Goal: Find specific page/section: Find specific page/section

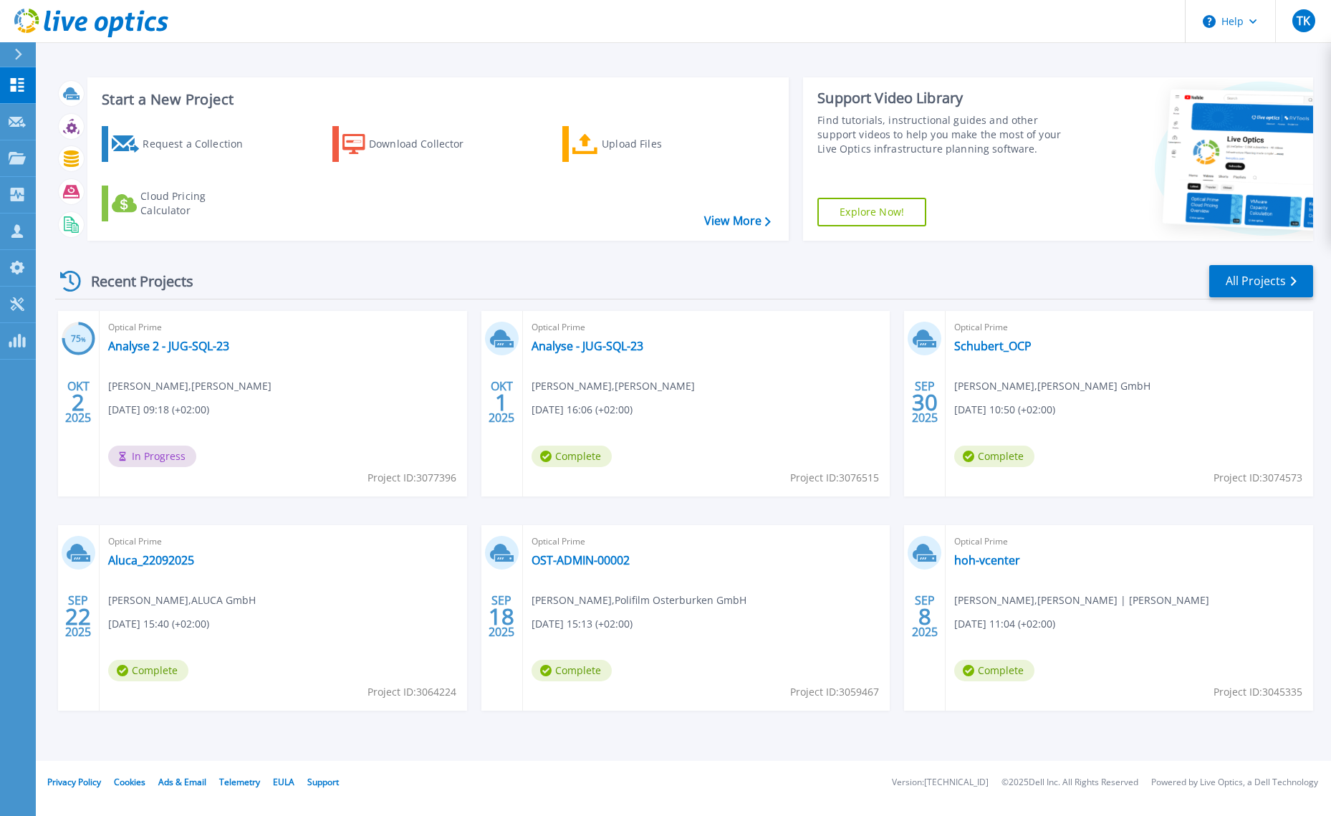
click at [800, 62] on div "Start a New Project Request a Collection Download Collector Upload Files Cloud …" at bounding box center [683, 380] width 1295 height 761
click at [1249, 281] on link "All Projects" at bounding box center [1261, 281] width 104 height 32
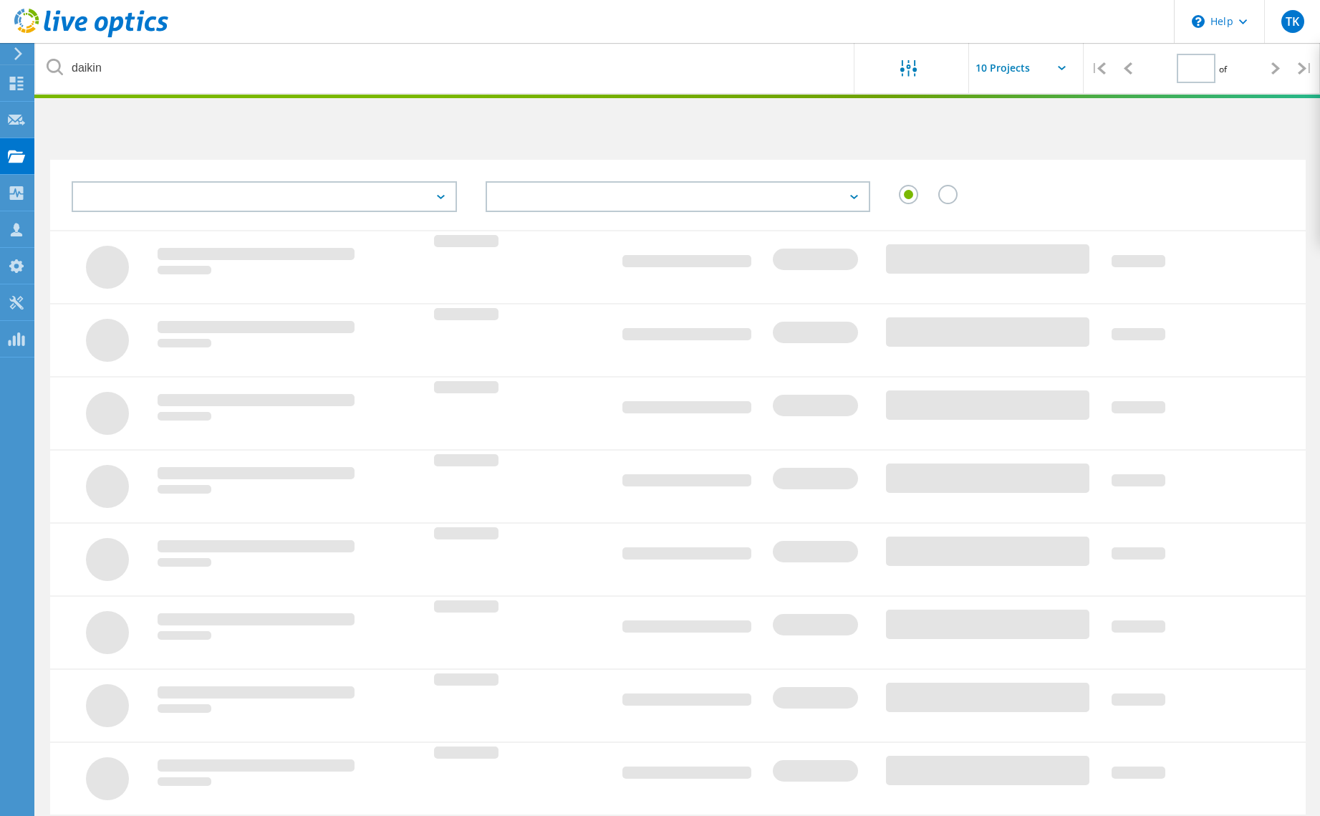
type input "1"
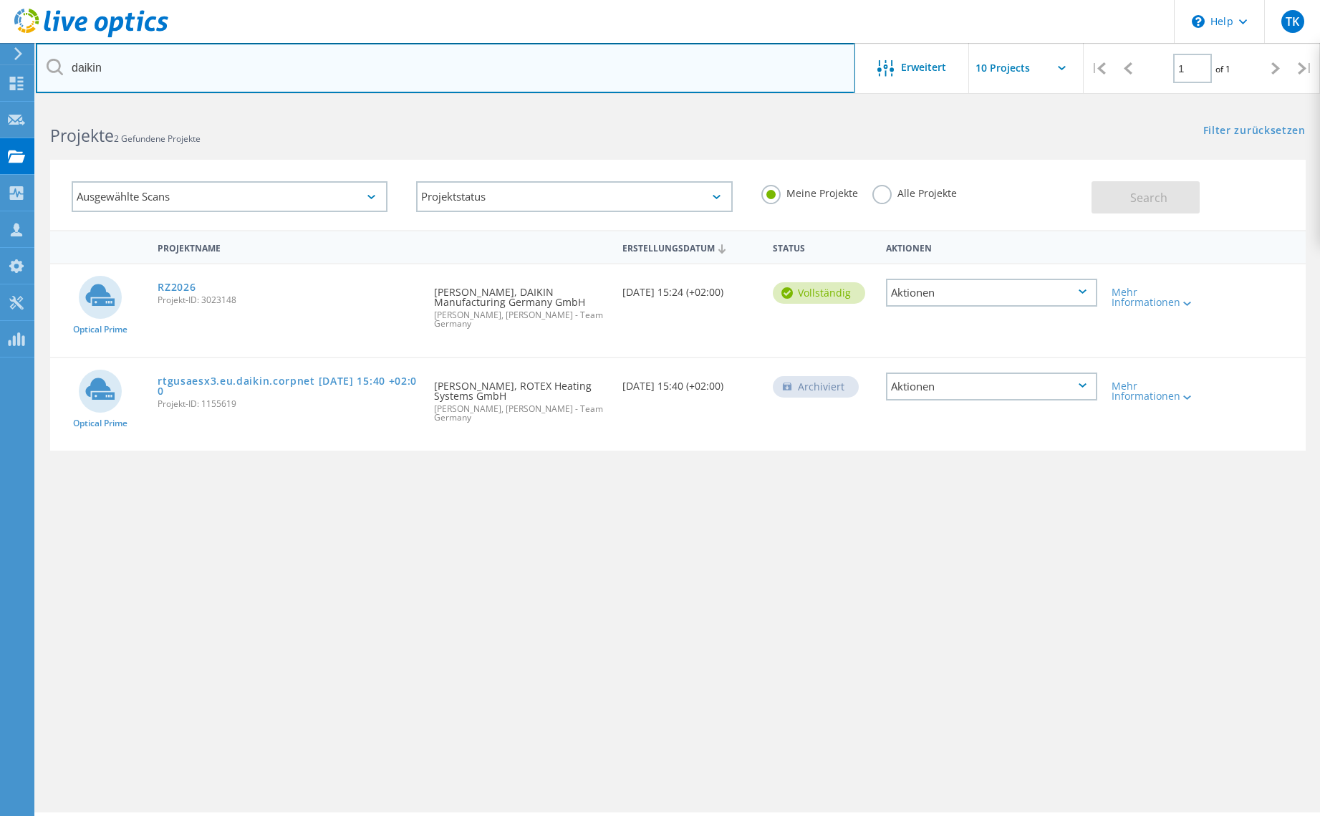
drag, startPoint x: 123, startPoint y: 72, endPoint x: 62, endPoint y: 70, distance: 61.6
click at [62, 70] on div "daikin" at bounding box center [445, 68] width 819 height 50
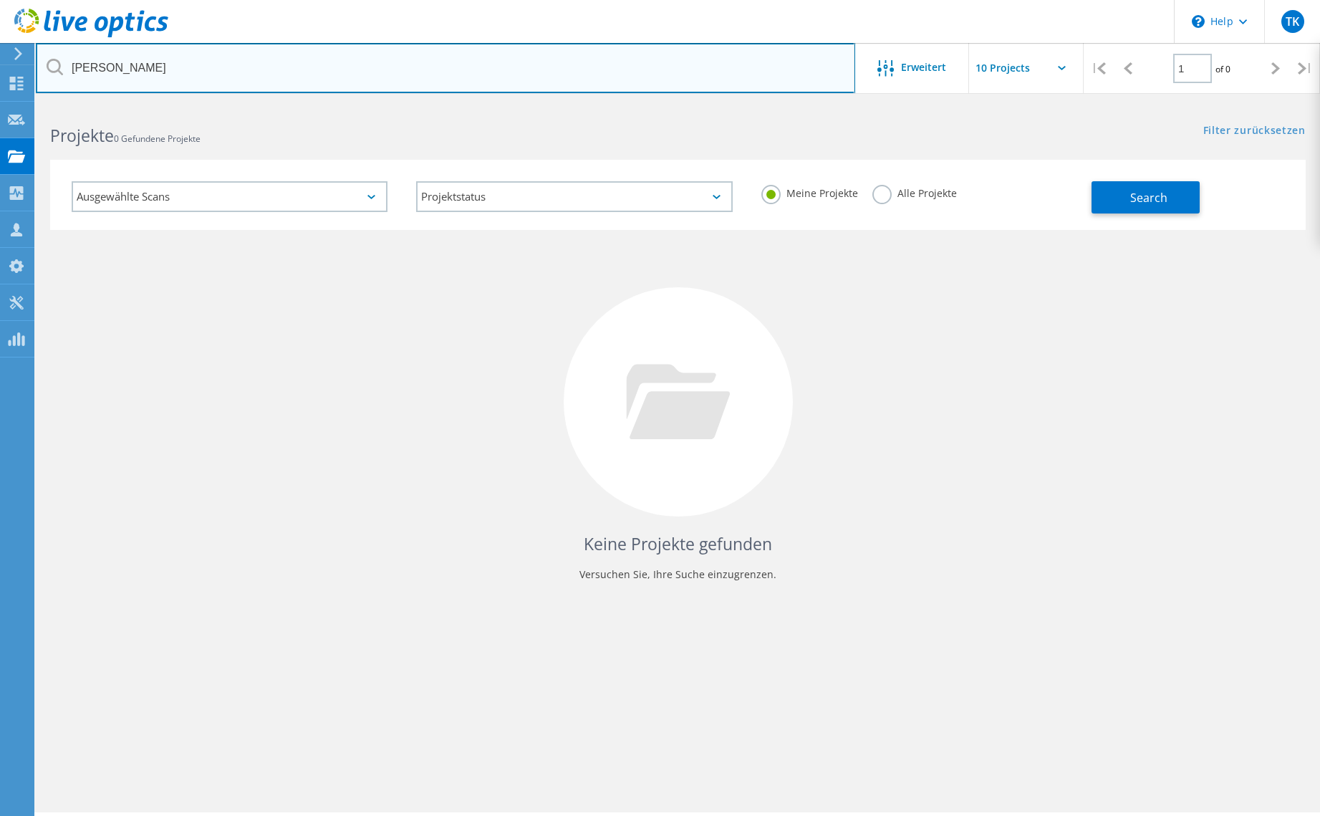
type input "burkert"
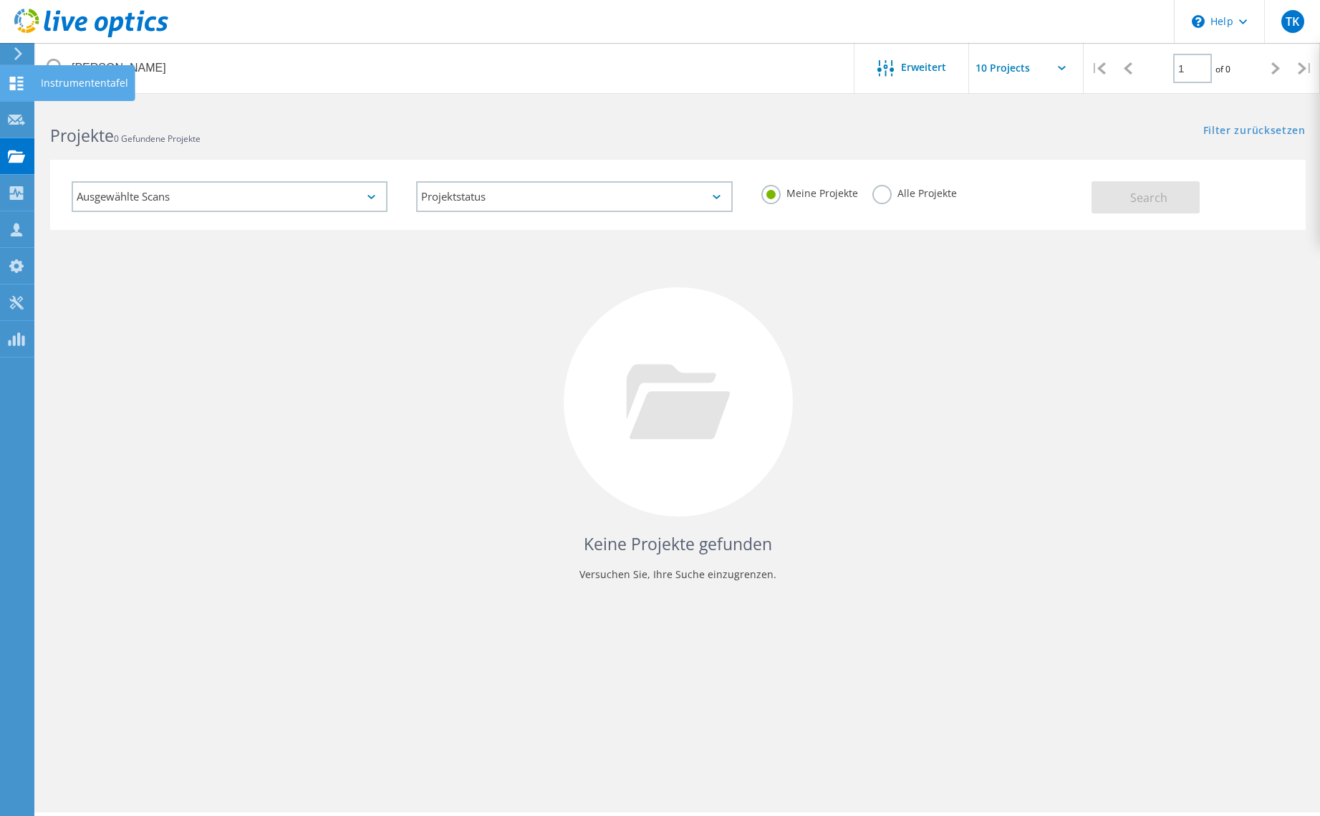
click at [13, 83] on icon at bounding box center [16, 84] width 17 height 14
